Goal: Entertainment & Leisure: Consume media (video, audio)

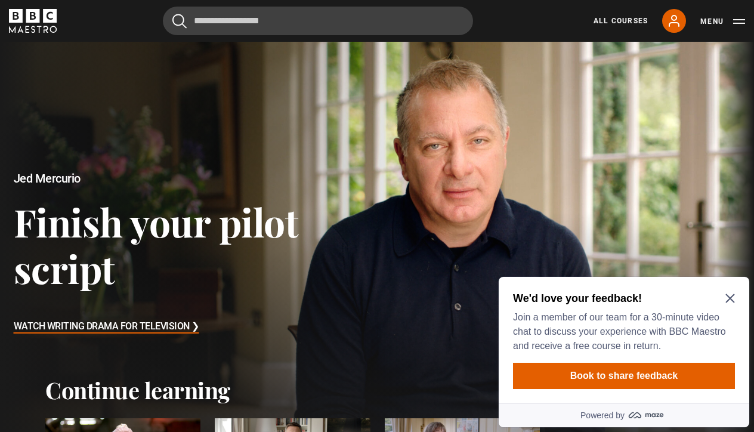
click at [732, 299] on icon "Close Maze Prompt" at bounding box center [730, 298] width 10 height 10
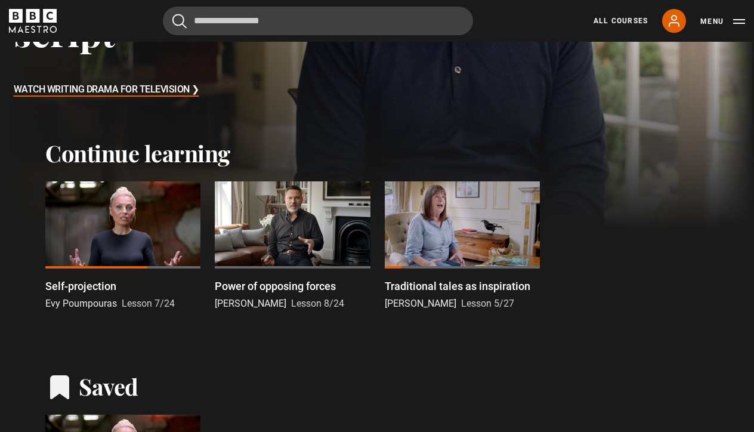
scroll to position [238, 0]
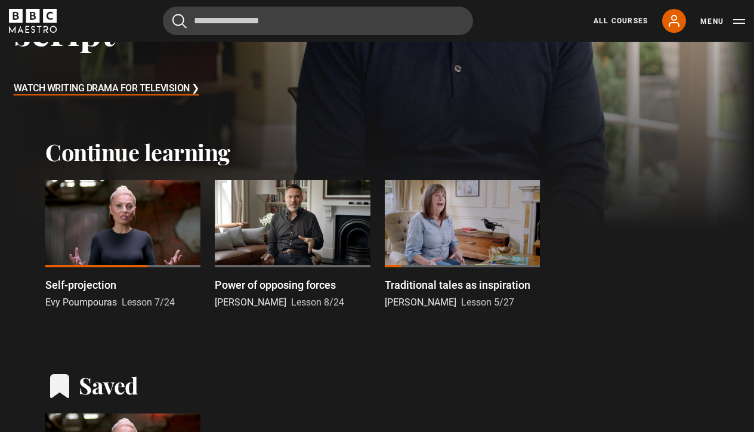
click at [125, 216] on div at bounding box center [122, 223] width 155 height 87
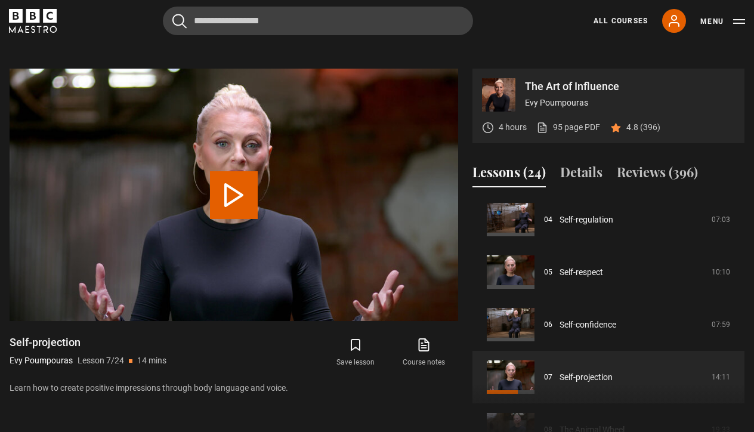
scroll to position [211, 0]
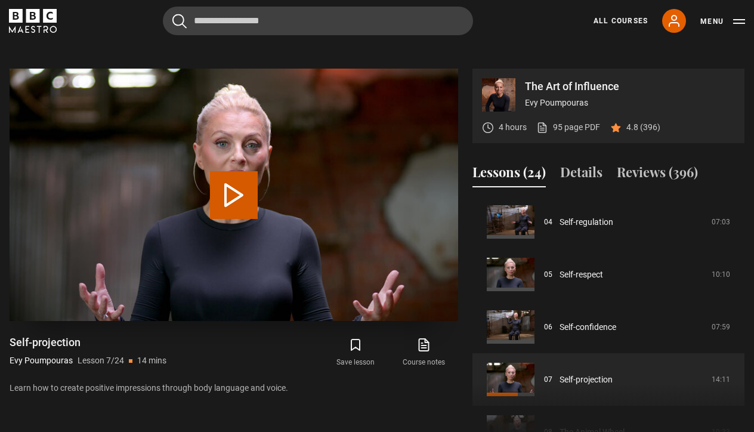
click at [248, 191] on button "Play Lesson Self-projection" at bounding box center [234, 195] width 48 height 48
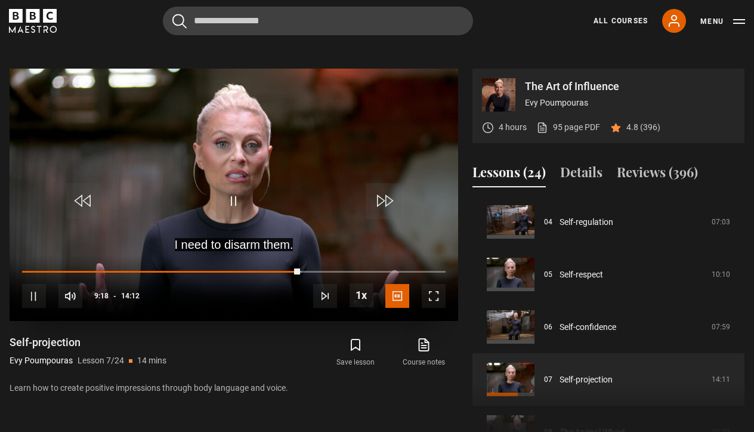
click at [437, 297] on span "Video Player" at bounding box center [434, 296] width 24 height 24
click at [435, 300] on span "Video Player" at bounding box center [434, 296] width 24 height 24
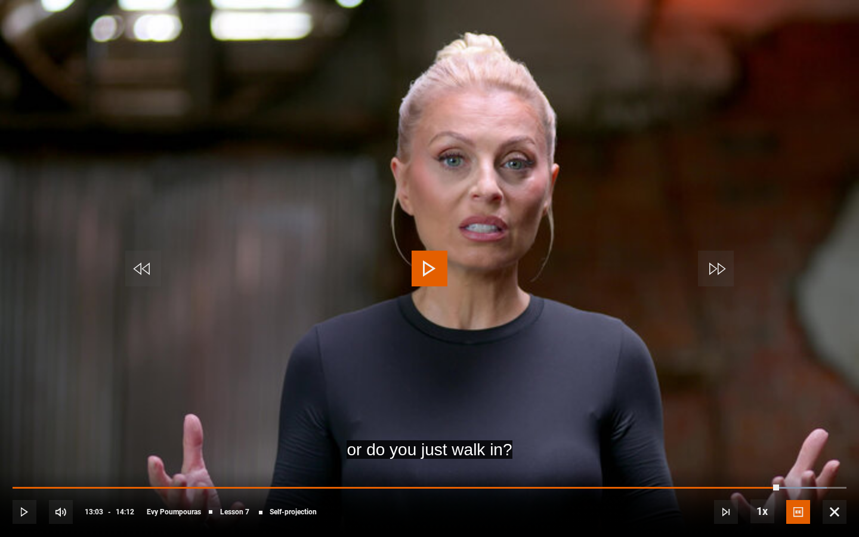
click at [437, 264] on span "Video Player" at bounding box center [429, 268] width 36 height 36
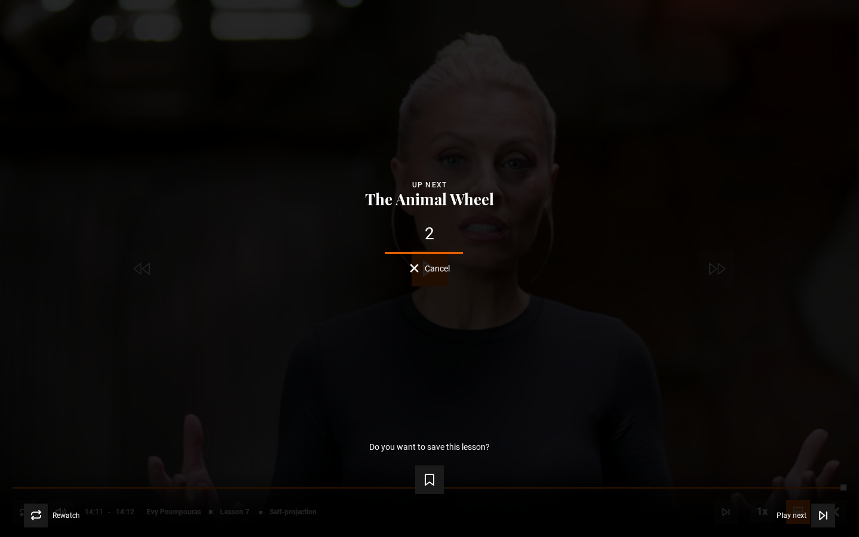
click at [414, 273] on button "Cancel" at bounding box center [430, 268] width 40 height 9
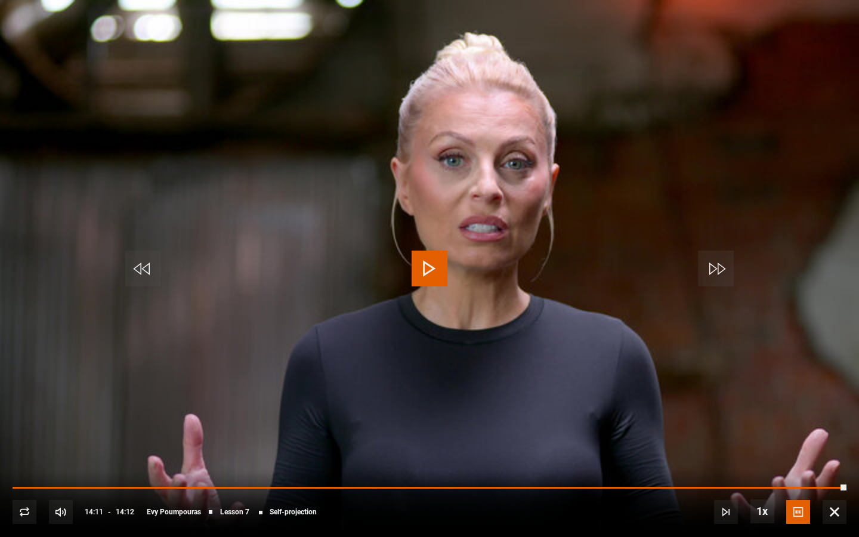
click at [428, 265] on span "Video Player" at bounding box center [429, 268] width 36 height 36
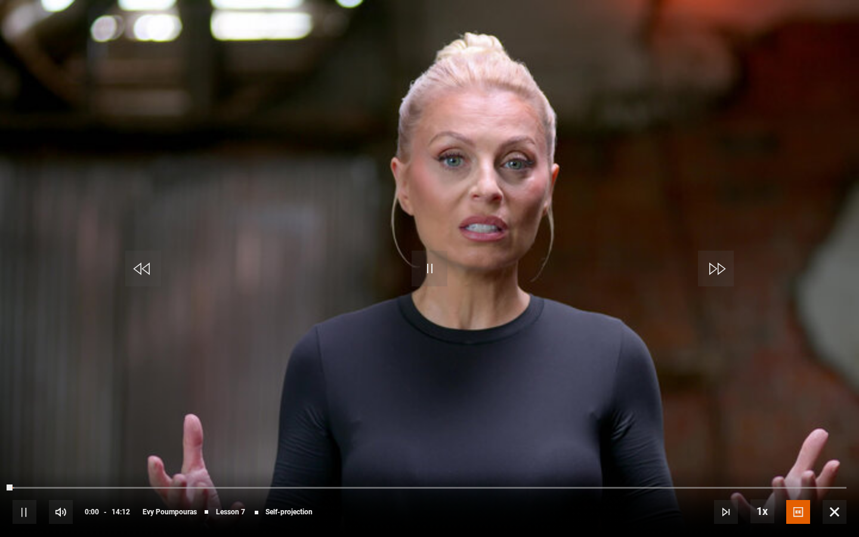
click at [753, 431] on span "Video Player" at bounding box center [834, 512] width 24 height 24
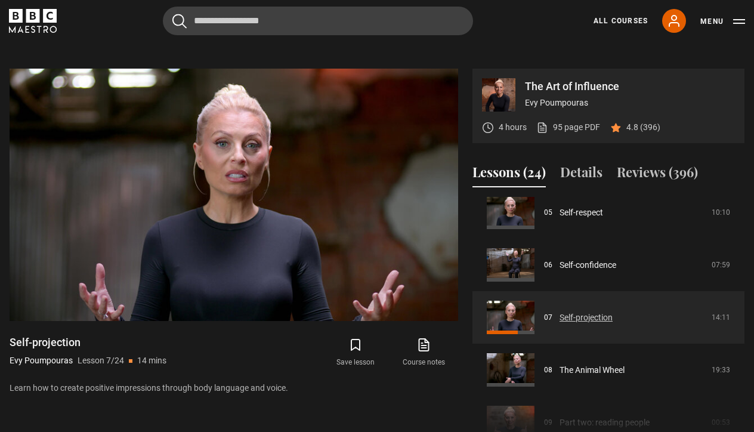
scroll to position [278, 0]
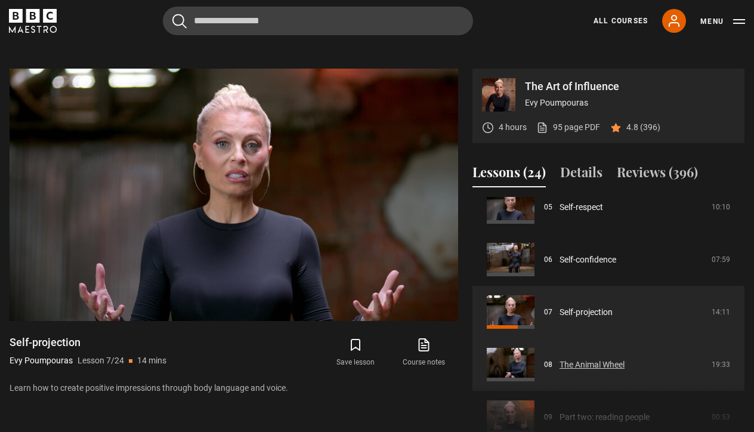
click at [595, 361] on link "The Animal Wheel" at bounding box center [591, 364] width 65 height 13
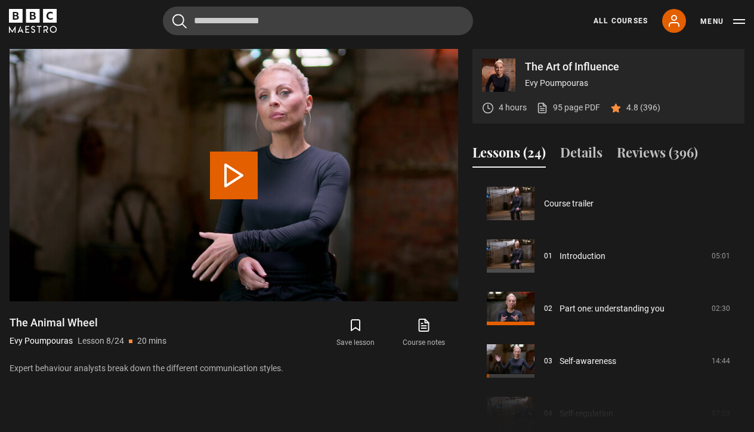
scroll to position [367, 0]
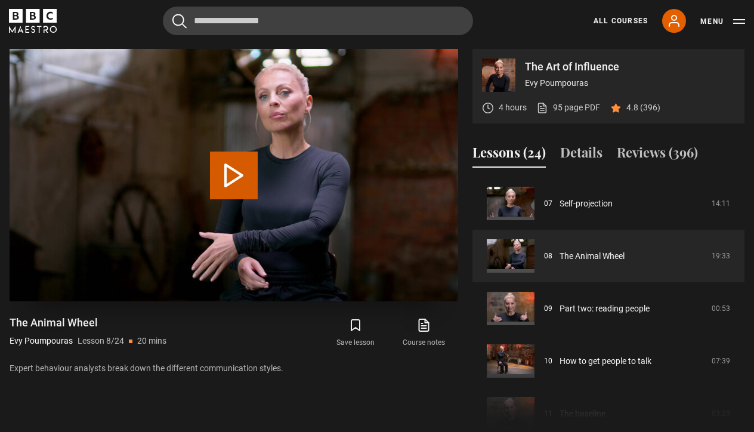
click at [245, 169] on button "Play Lesson The Animal Wheel" at bounding box center [234, 175] width 48 height 48
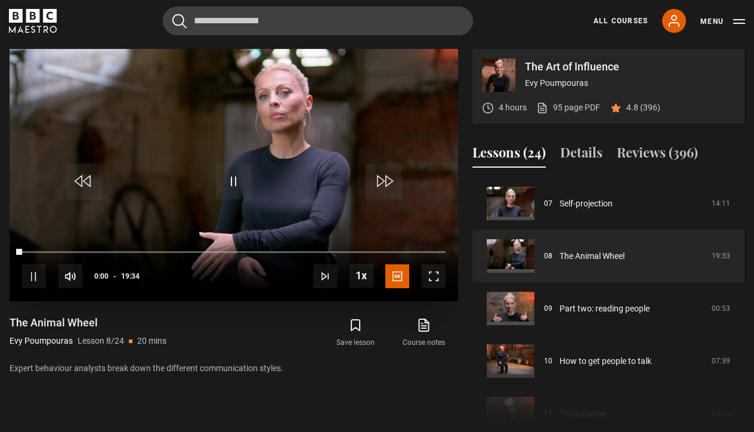
click at [435, 274] on span "Video Player" at bounding box center [434, 276] width 24 height 24
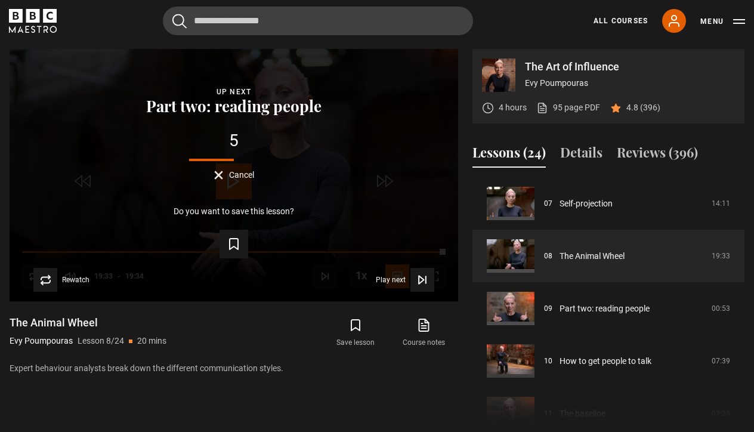
click at [38, 22] on icon "BBC Maestro" at bounding box center [33, 16] width 14 height 14
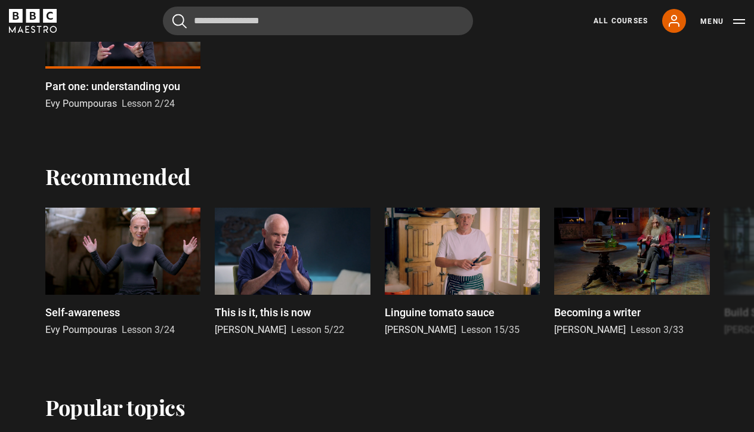
scroll to position [670, 0]
click at [723, 271] on button "Next" at bounding box center [720, 275] width 30 height 30
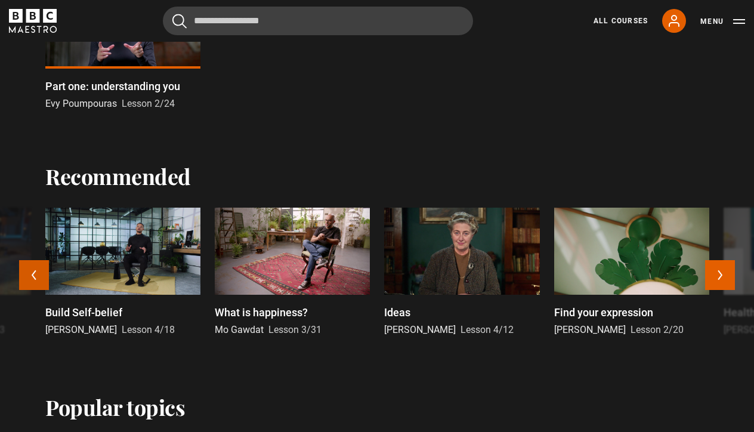
click at [36, 275] on button "Previous" at bounding box center [34, 275] width 30 height 30
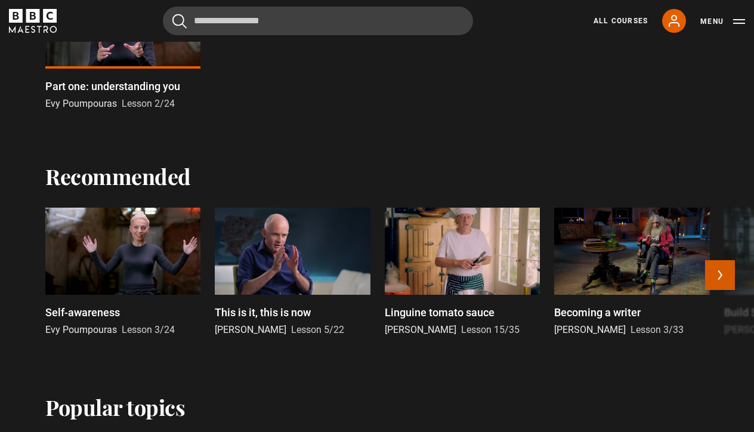
click at [714, 267] on button "Next" at bounding box center [720, 275] width 30 height 30
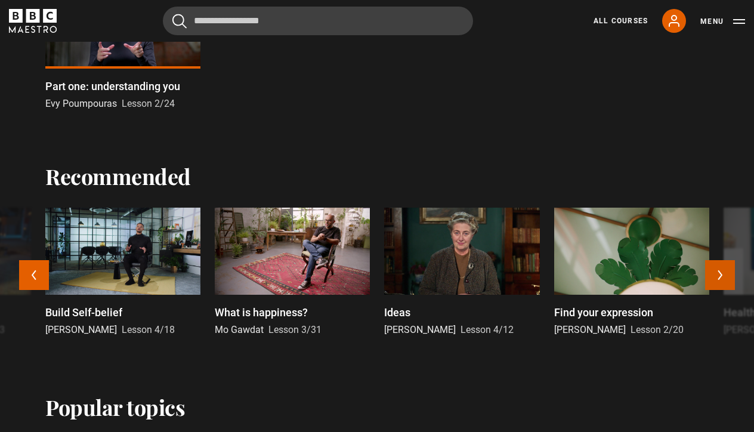
click at [719, 274] on button "Next" at bounding box center [720, 275] width 30 height 30
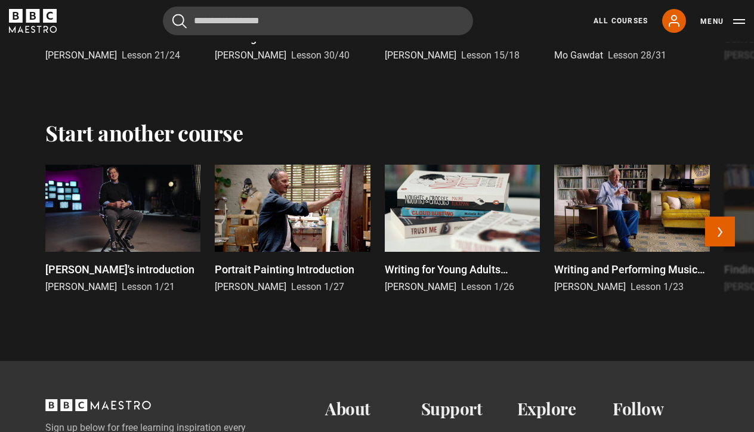
scroll to position [2493, 0]
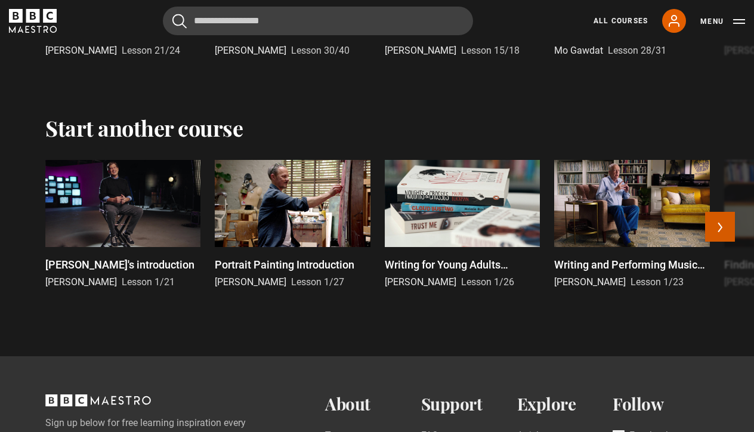
click at [728, 234] on button "Next" at bounding box center [720, 227] width 30 height 30
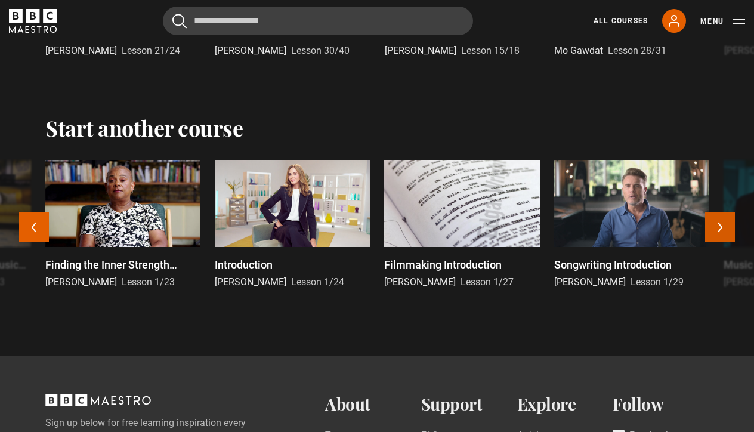
click at [728, 234] on button "Next" at bounding box center [720, 227] width 30 height 30
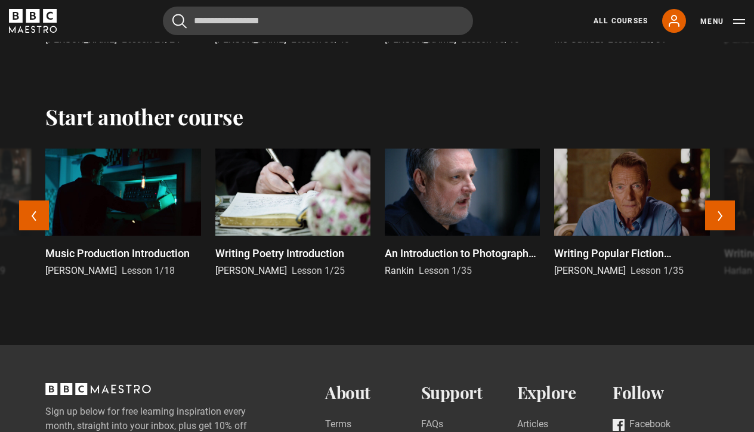
scroll to position [2503, 0]
click at [730, 229] on button "Next" at bounding box center [720, 216] width 30 height 30
